Goal: Contribute content: Contribute content

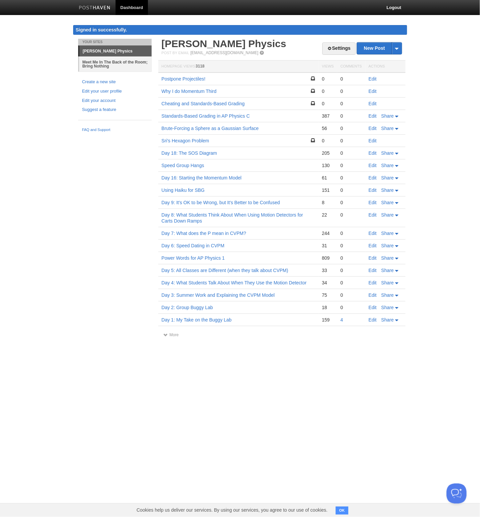
click at [101, 61] on link "Meet Me In The Back of the Room; Bring Nothing" at bounding box center [115, 63] width 72 height 15
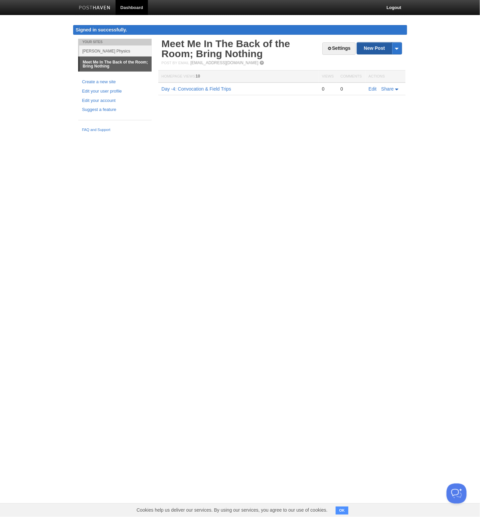
click at [374, 49] on link "New Post" at bounding box center [379, 48] width 44 height 12
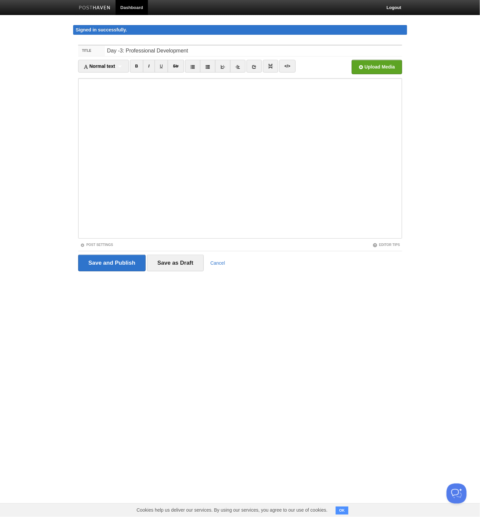
type input "Day -3: Professional Development"
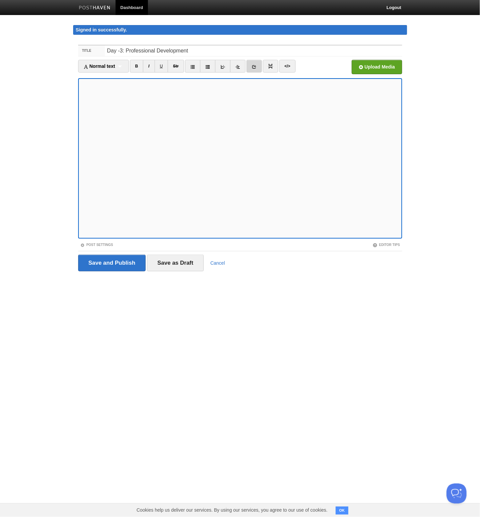
click at [258, 68] on link at bounding box center [253, 66] width 15 height 13
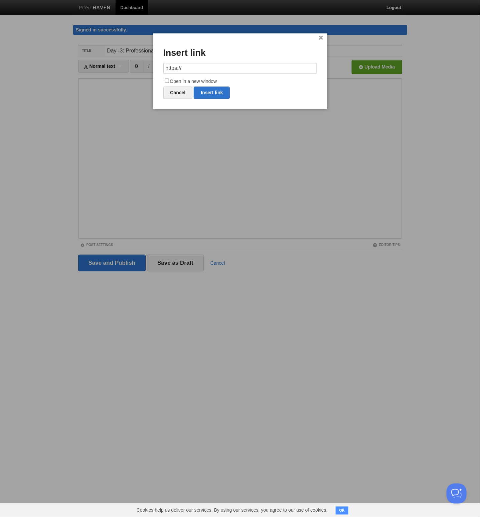
click at [255, 68] on input "https://" at bounding box center [240, 68] width 154 height 11
type input "[URL][DOMAIN_NAME]"
click at [165, 81] on input "Open in a new window" at bounding box center [167, 80] width 4 height 4
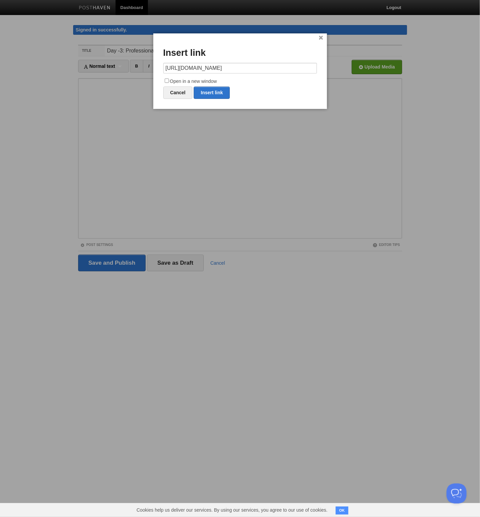
checkbox input "true"
click at [207, 89] on link "Insert link" at bounding box center [212, 92] width 36 height 12
type input "https://"
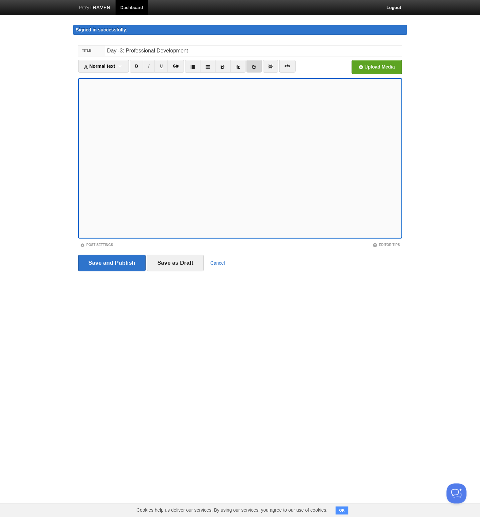
click at [252, 67] on icon at bounding box center [254, 66] width 5 height 5
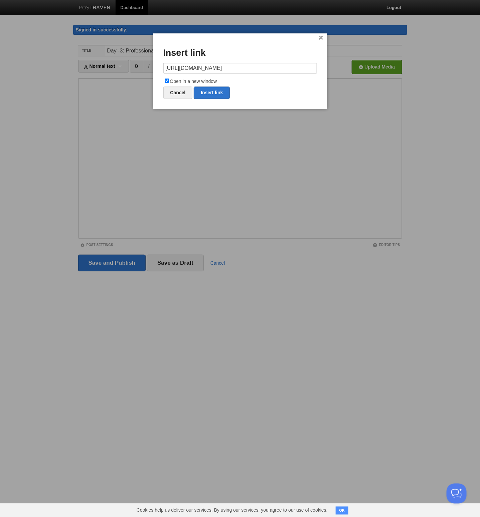
scroll to position [0, 121]
click at [220, 93] on link "Insert link" at bounding box center [212, 92] width 36 height 12
type input "https://"
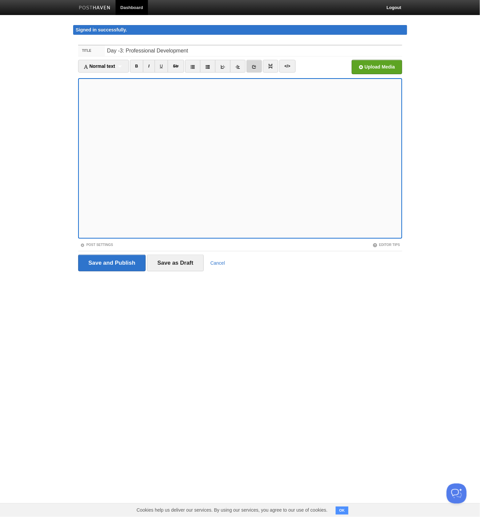
click at [253, 66] on icon at bounding box center [254, 66] width 5 height 5
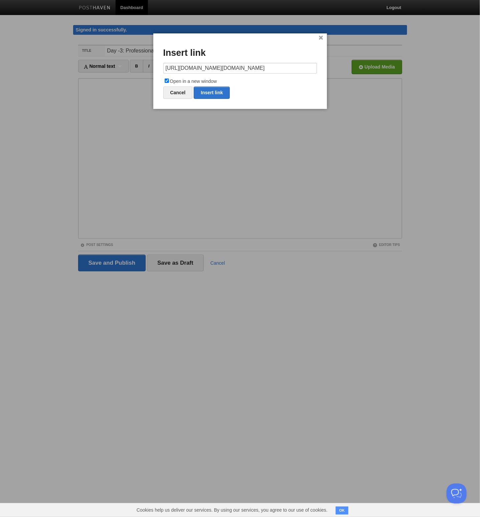
drag, startPoint x: 271, startPoint y: 69, endPoint x: 315, endPoint y: 71, distance: 44.5
click at [315, 71] on input "[URL][DOMAIN_NAME][DOMAIN_NAME]" at bounding box center [240, 68] width 154 height 11
type input "https://"
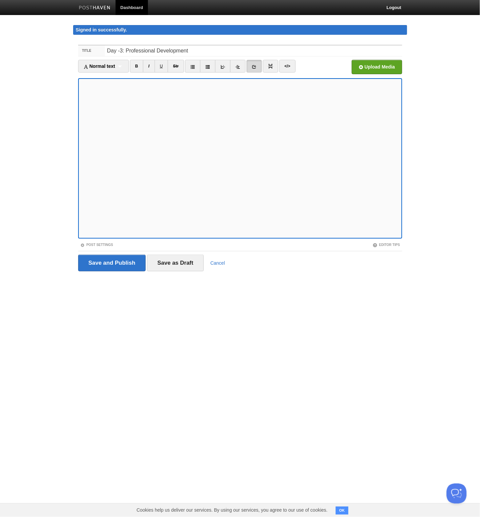
click at [252, 66] on icon at bounding box center [254, 66] width 5 height 5
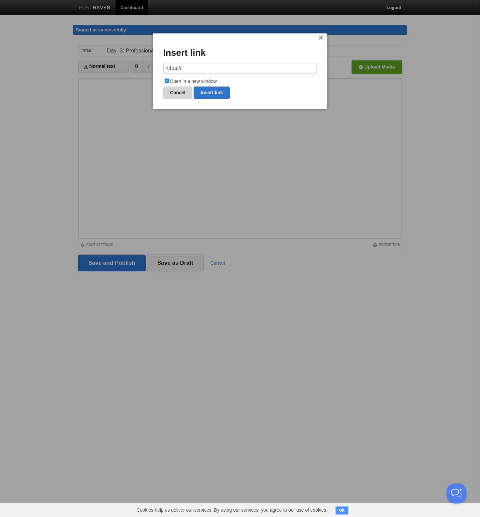
click at [177, 95] on link "Cancel" at bounding box center [177, 92] width 29 height 12
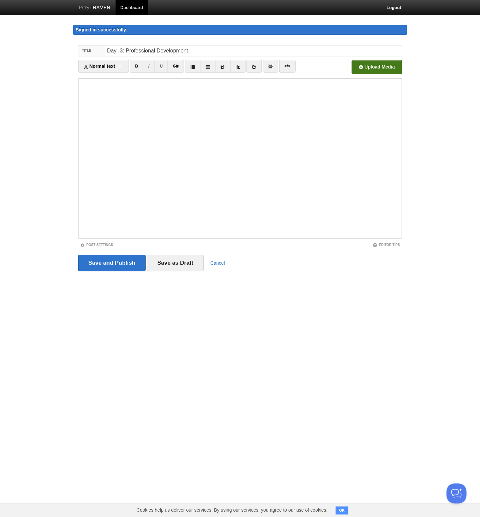
click at [368, 64] on input "file" at bounding box center [175, 69] width 506 height 34
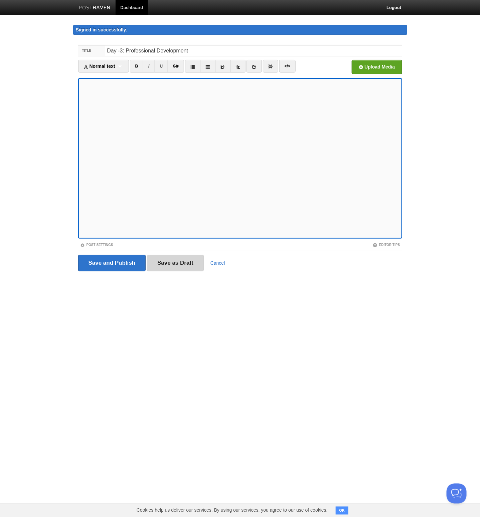
click at [193, 265] on input "Save as Draft" at bounding box center [175, 262] width 57 height 17
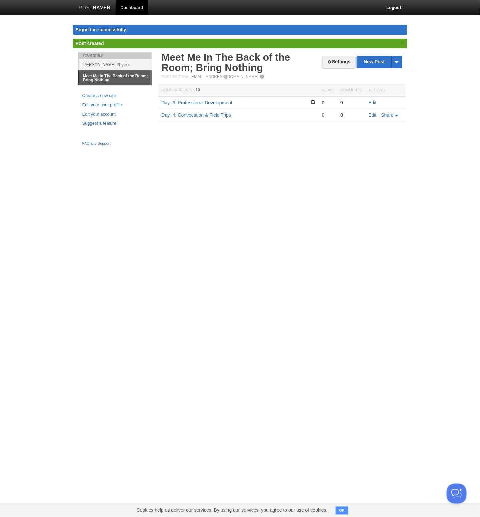
click at [206, 103] on link "Day -3: Professional Development" at bounding box center [197, 102] width 71 height 5
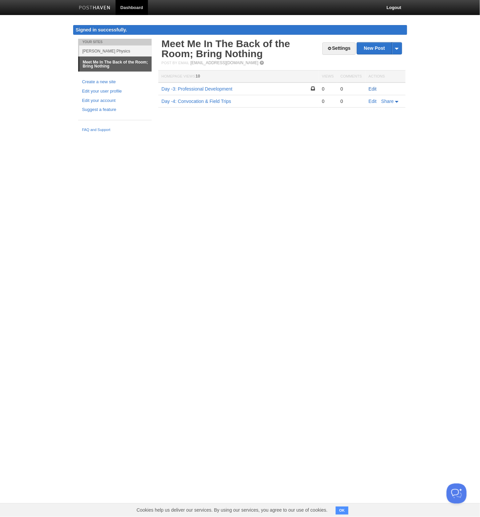
click at [375, 87] on link "Edit" at bounding box center [373, 88] width 8 height 5
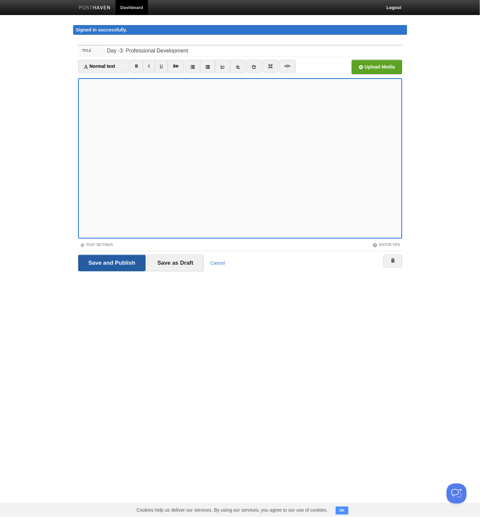
click at [117, 259] on input "Save and Publish" at bounding box center [112, 262] width 68 height 17
